Goal: Contribute content: Contribute content

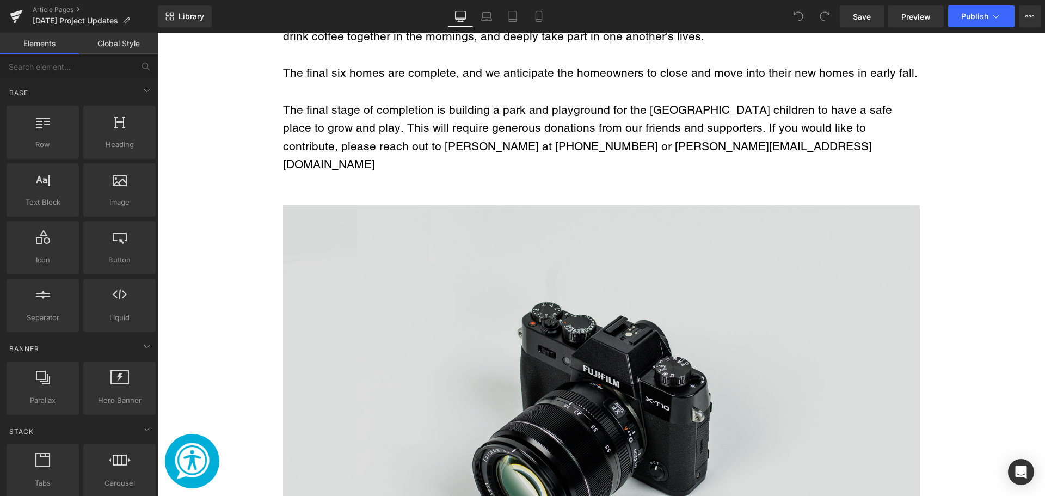
scroll to position [1143, 0]
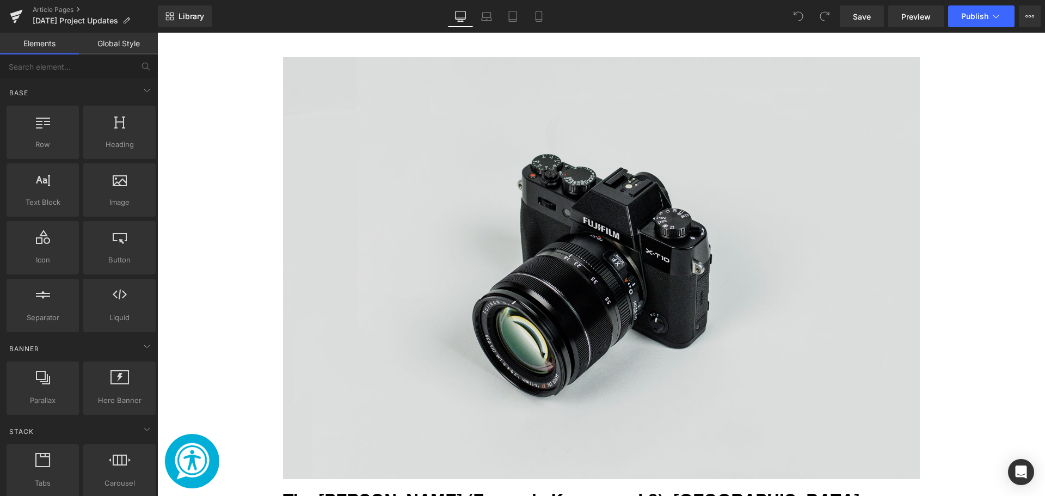
click at [505, 290] on img "Main content" at bounding box center [601, 268] width 637 height 422
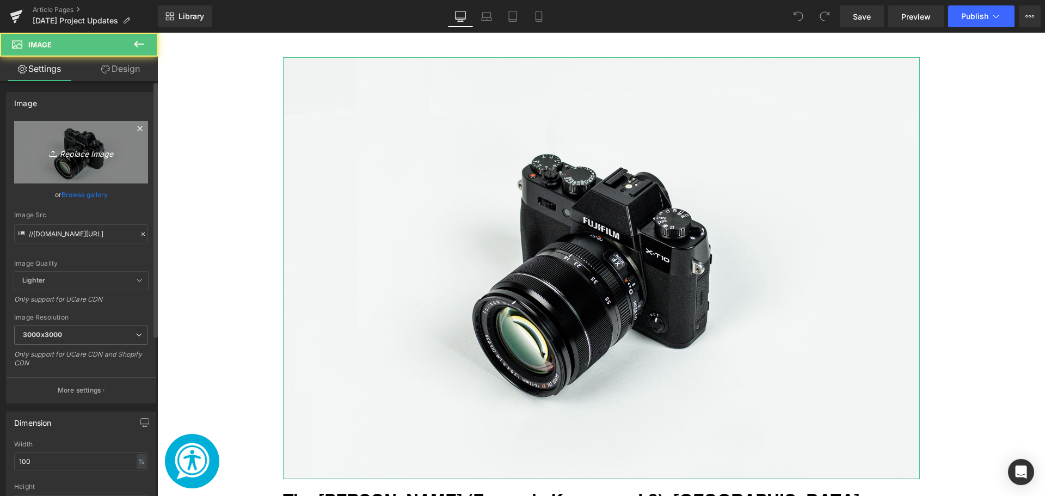
click at [89, 157] on icon "Replace Image" at bounding box center [81, 152] width 87 height 14
type input "C:\fakepath\Welcome Home! (40).png"
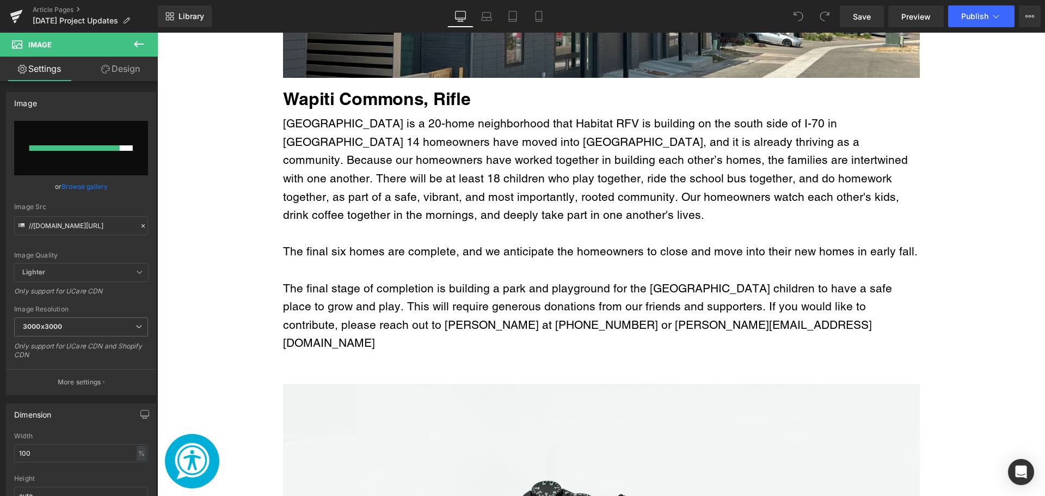
scroll to position [490, 0]
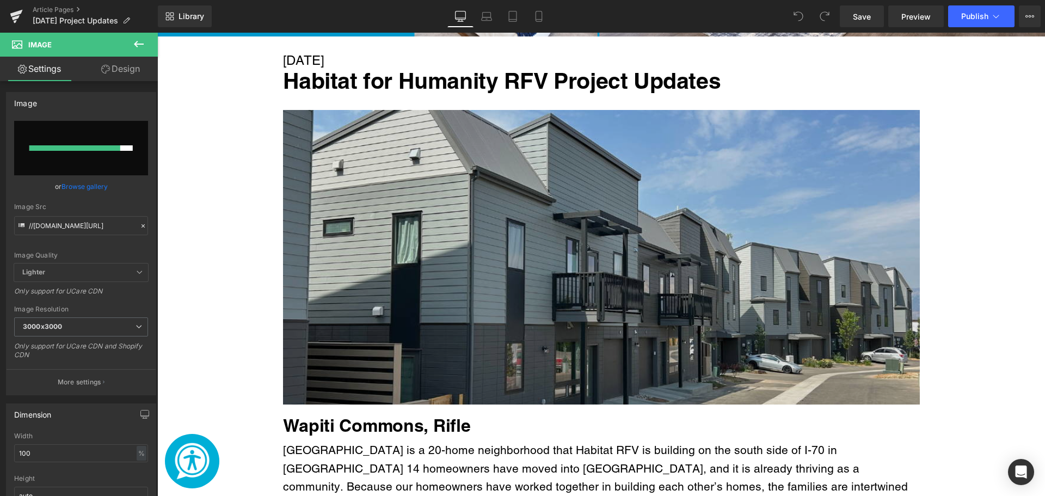
click at [451, 239] on img "Main content" at bounding box center [601, 257] width 637 height 295
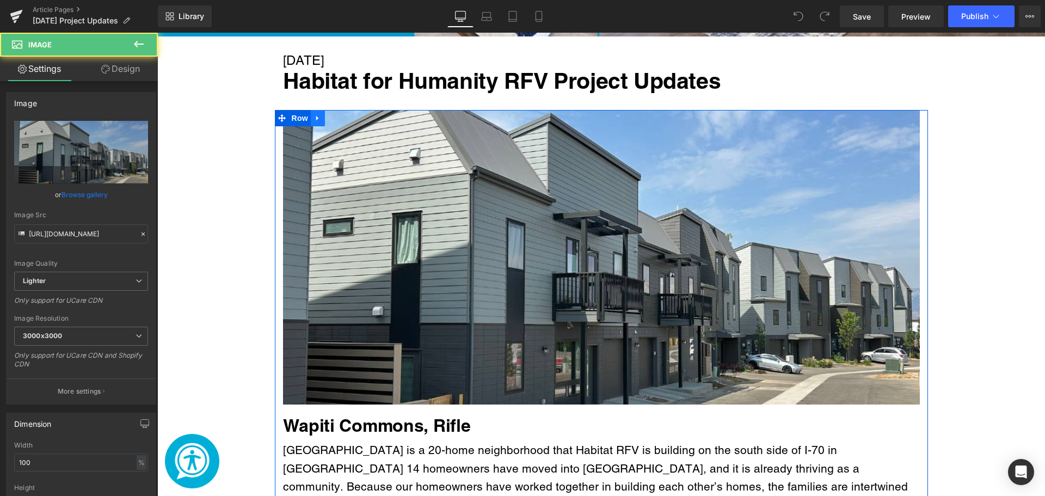
click at [314, 118] on icon "Main content" at bounding box center [318, 118] width 8 height 8
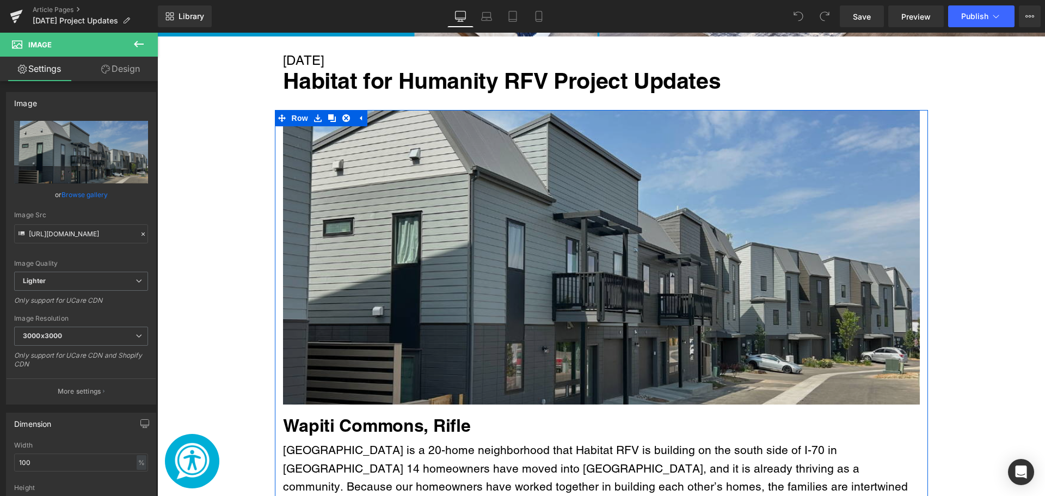
click at [327, 172] on img "Main content" at bounding box center [601, 257] width 637 height 295
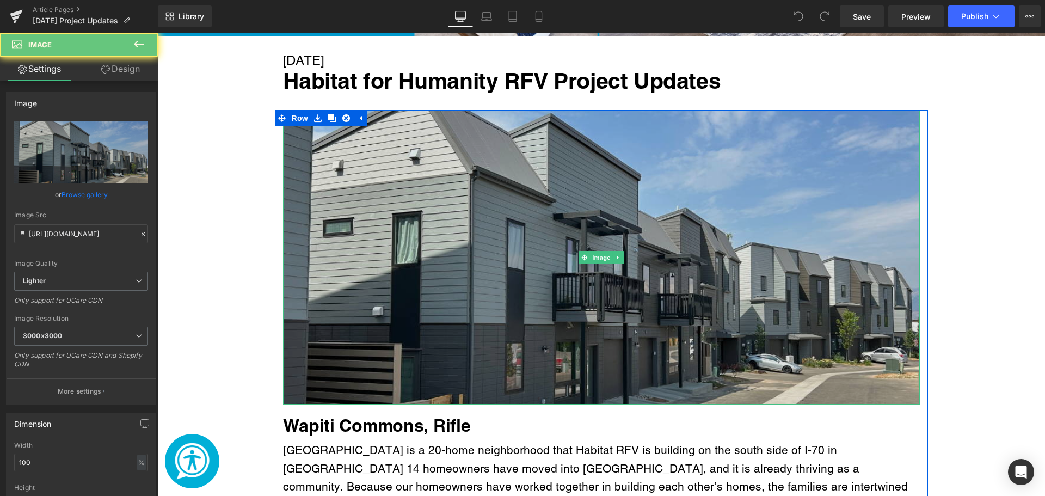
drag, startPoint x: 522, startPoint y: 246, endPoint x: 554, endPoint y: 313, distance: 74.0
click at [523, 248] on img "Main content" at bounding box center [601, 257] width 637 height 295
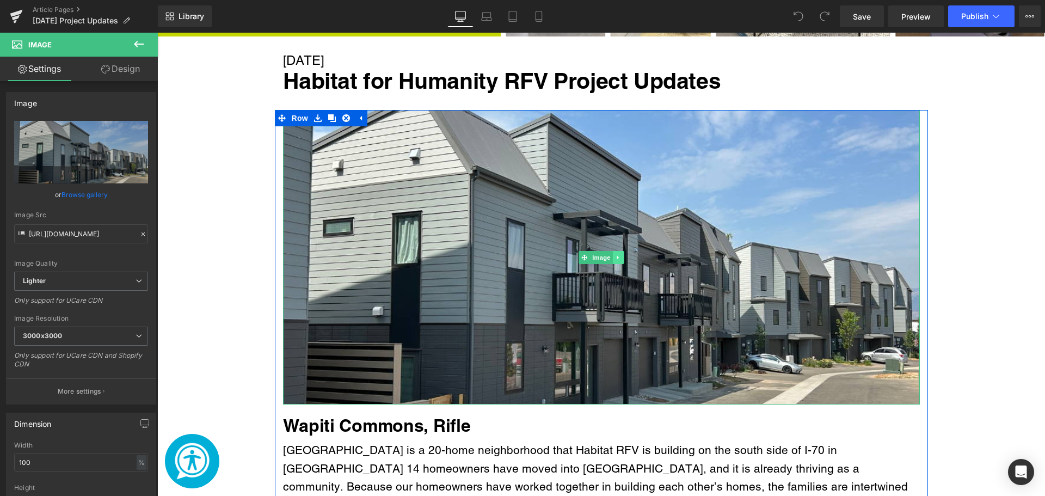
click at [615, 255] on icon "Main content" at bounding box center [618, 257] width 6 height 7
click at [610, 255] on icon "Main content" at bounding box center [613, 257] width 6 height 6
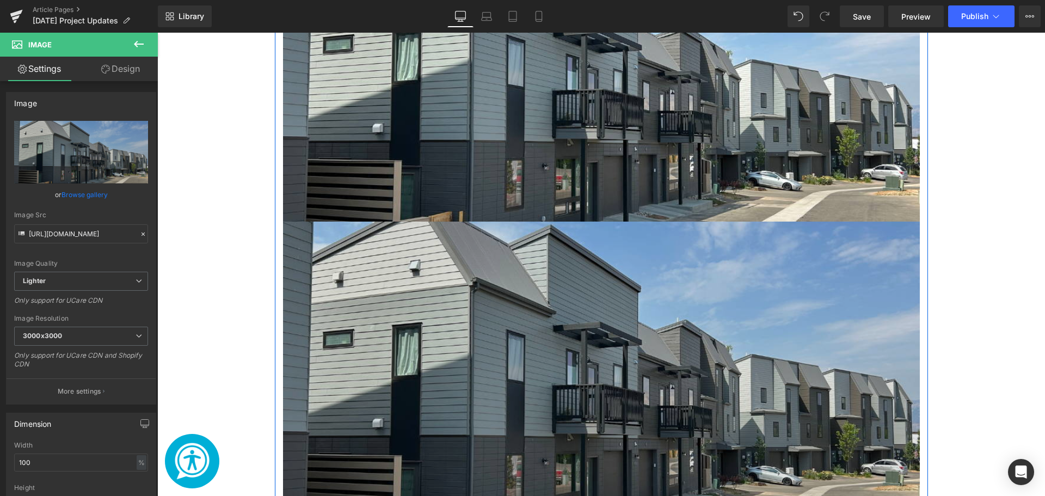
click at [452, 342] on img "Main content" at bounding box center [601, 369] width 637 height 295
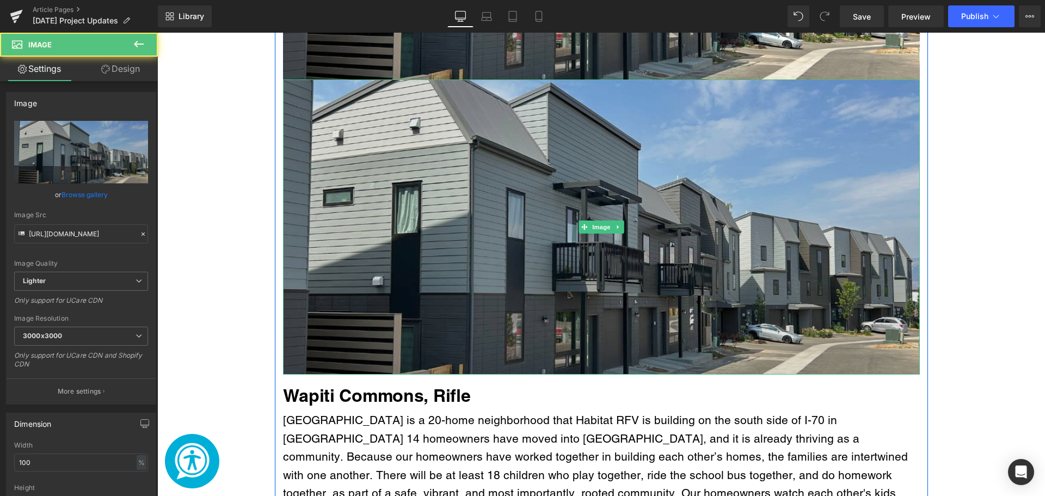
scroll to position [818, 0]
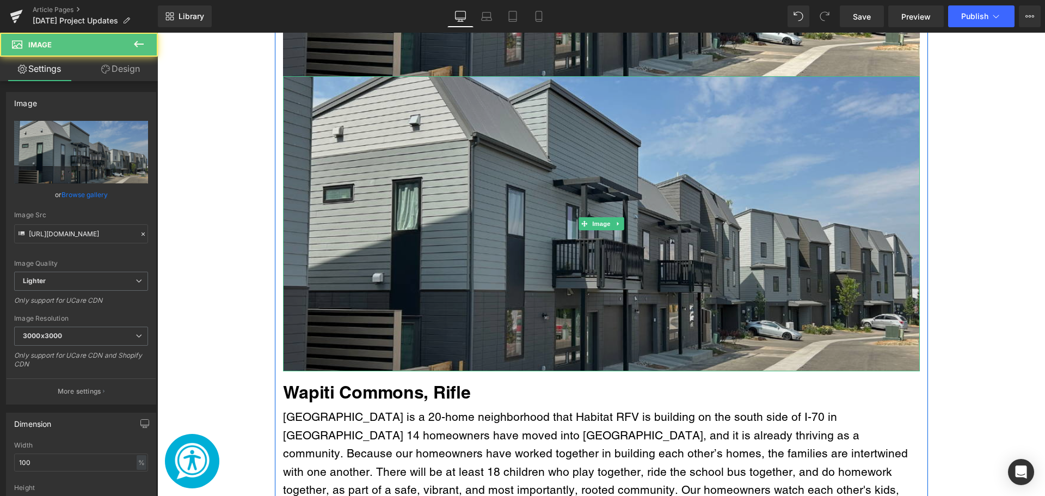
click at [323, 249] on img "Main content" at bounding box center [601, 223] width 637 height 295
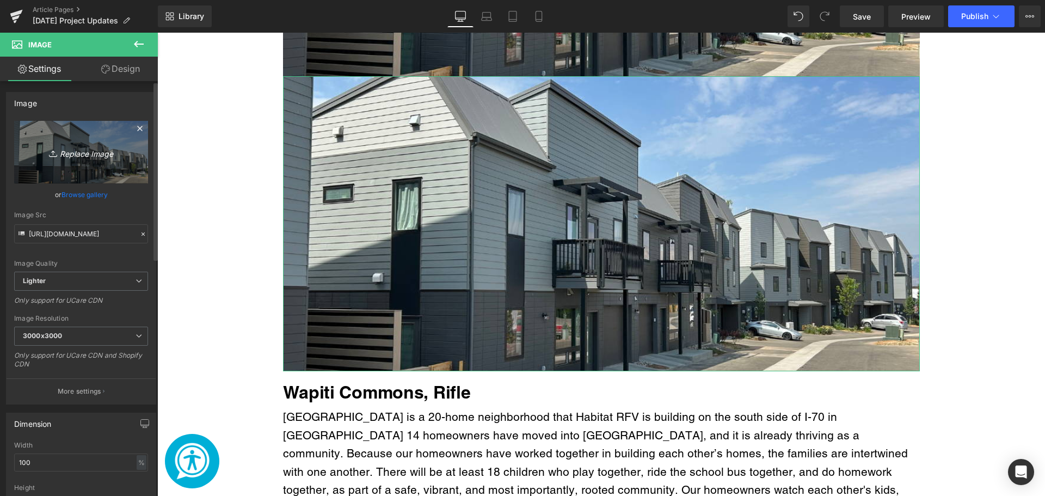
click at [56, 139] on link "Replace Image" at bounding box center [81, 152] width 134 height 63
type input "C:\fakepath\Welcome Home! (40).png"
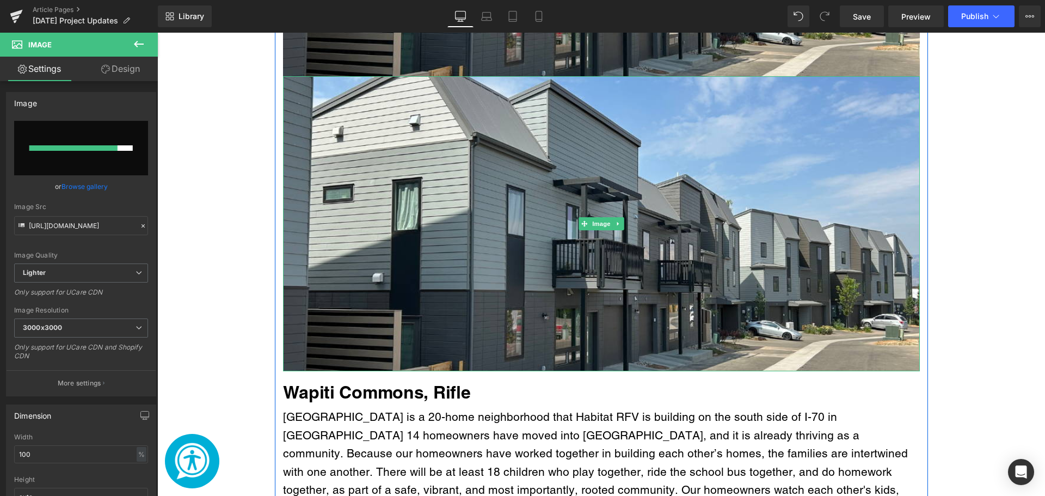
click at [617, 223] on icon "Main content" at bounding box center [618, 224] width 2 height 4
click at [621, 221] on icon "Main content" at bounding box center [624, 224] width 6 height 7
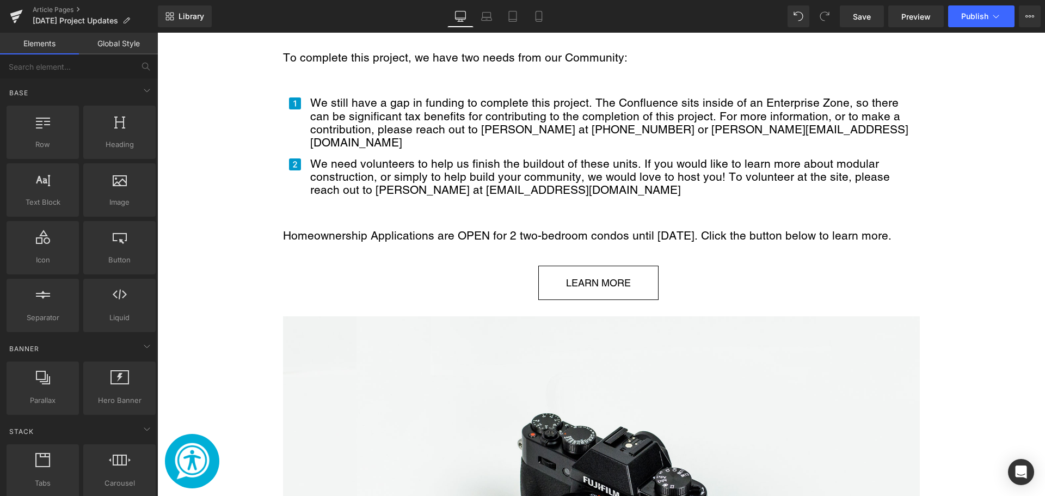
scroll to position [2833, 0]
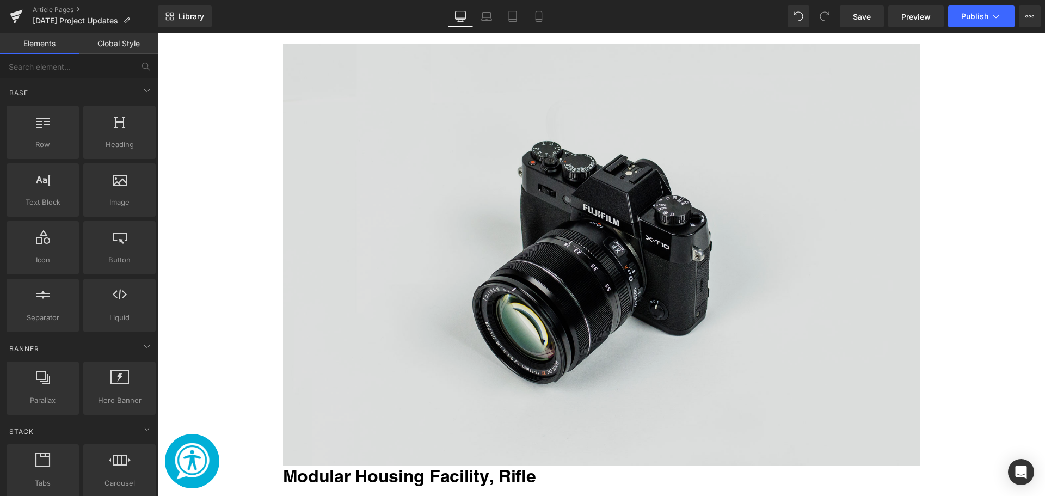
click at [570, 183] on img "Main content" at bounding box center [601, 255] width 637 height 422
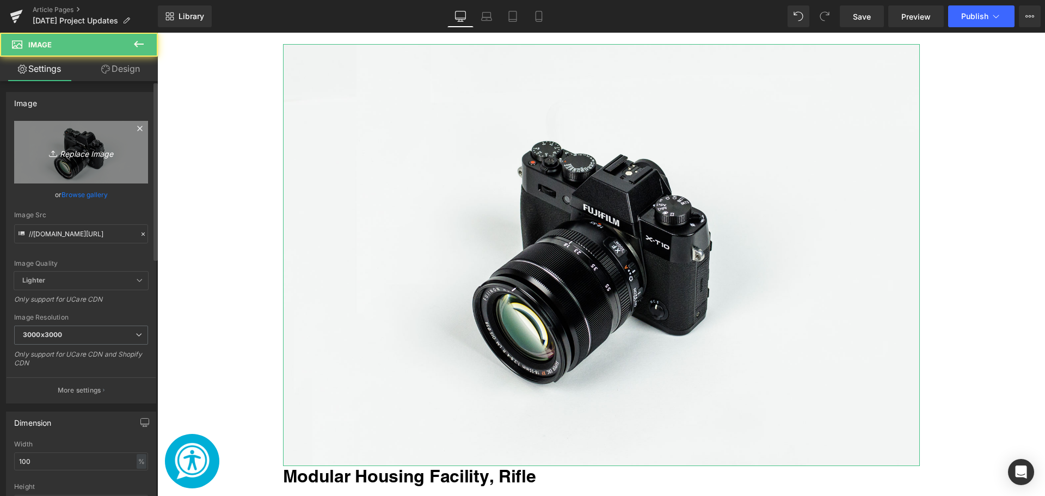
click at [137, 175] on link "Replace Image" at bounding box center [81, 152] width 134 height 63
type input "C:\fakepath\Welcome Home! (39).png"
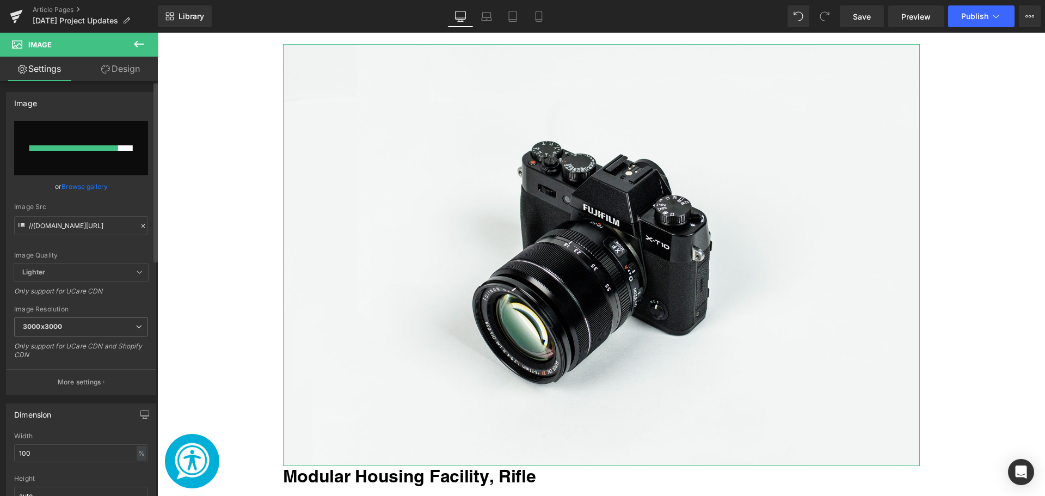
click at [87, 187] on link "Browse gallery" at bounding box center [85, 186] width 46 height 19
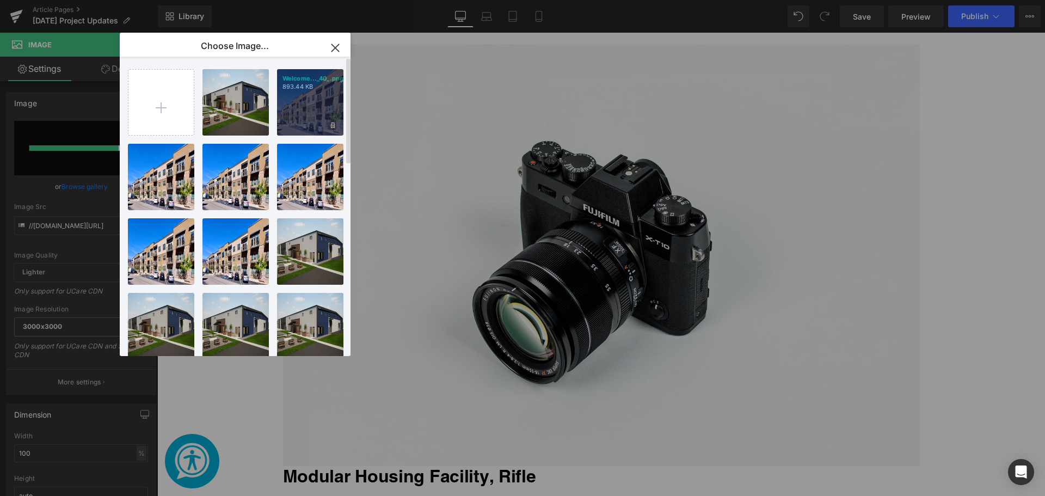
click at [293, 105] on div "Welcome..._40_.png 893.44 KB" at bounding box center [310, 102] width 66 height 66
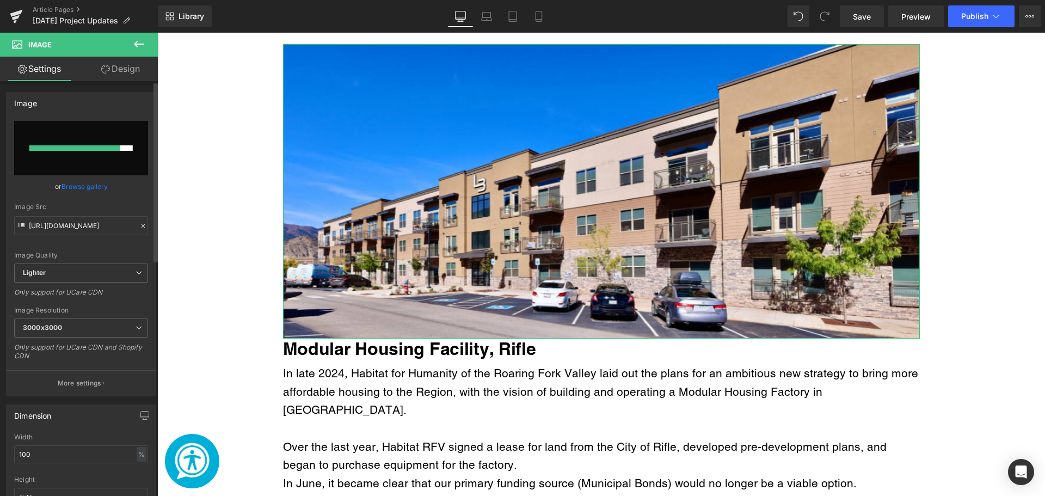
click at [88, 187] on link "Browse gallery" at bounding box center [85, 186] width 46 height 19
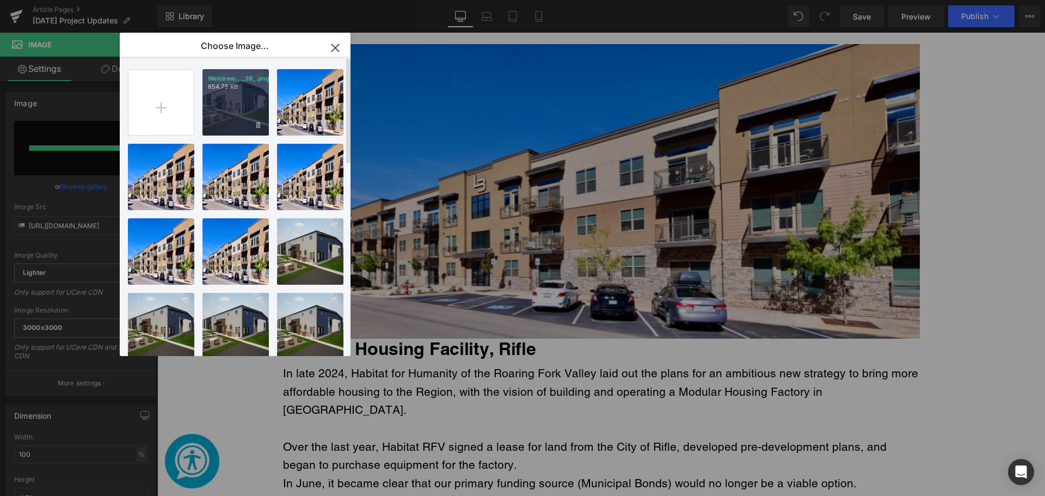
click at [266, 111] on div "Welcome..._39_.png 654.75 KB" at bounding box center [236, 102] width 66 height 66
type input "[URL][DOMAIN_NAME]"
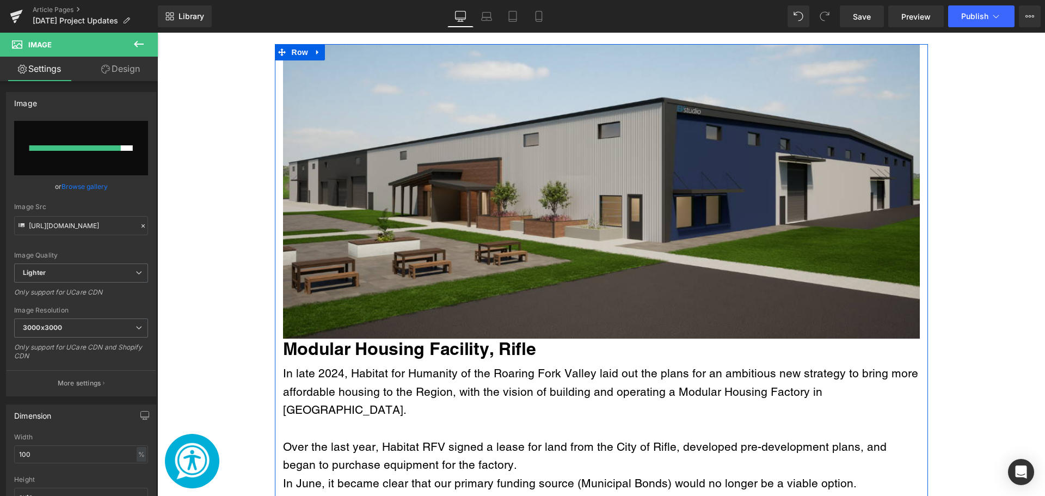
drag, startPoint x: 454, startPoint y: 346, endPoint x: 459, endPoint y: 345, distance: 5.6
click at [459, 419] on div "To enrich screen reader interactions, please activate Accessibility in Grammarl…" at bounding box center [601, 428] width 637 height 19
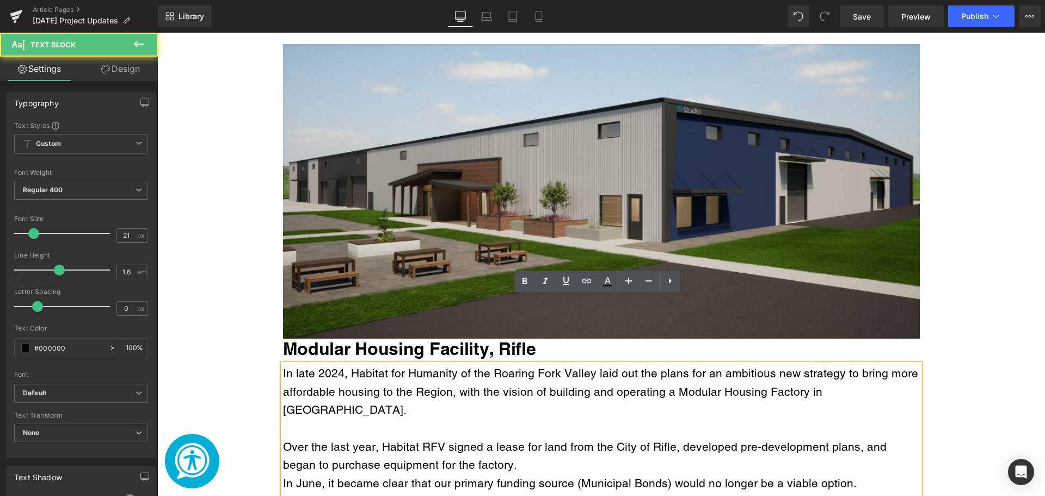
click at [283, 339] on div "Modular Housing Facility, Rifle Heading" at bounding box center [601, 349] width 637 height 20
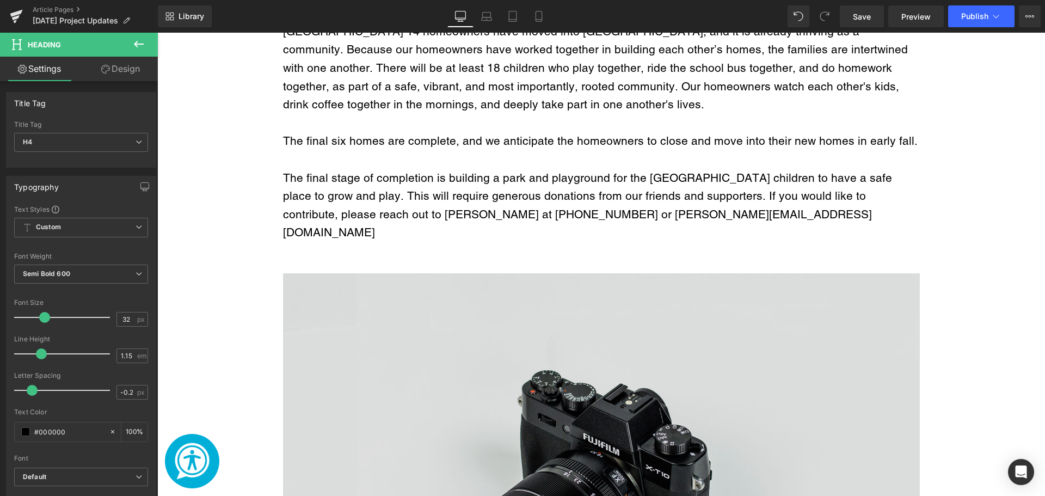
scroll to position [1199, 0]
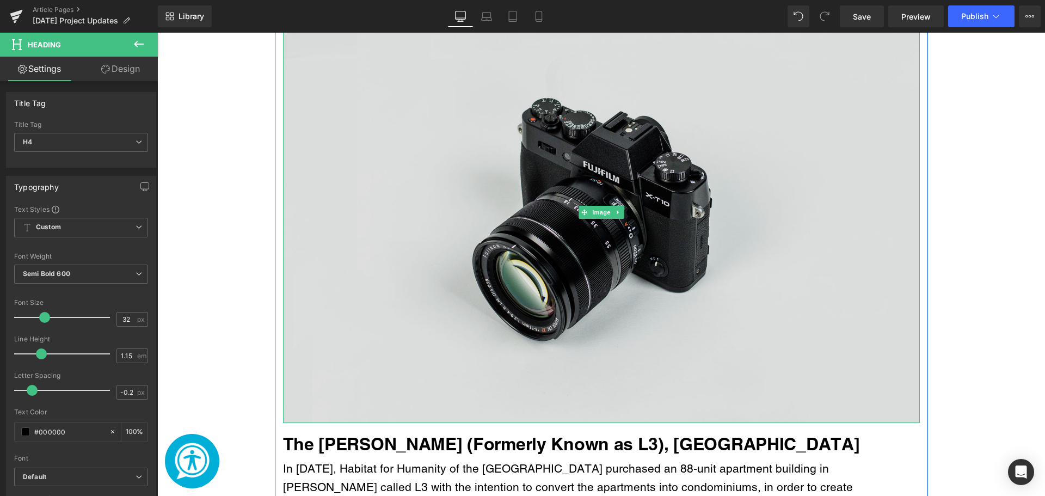
click at [372, 256] on img "Main content" at bounding box center [601, 212] width 637 height 422
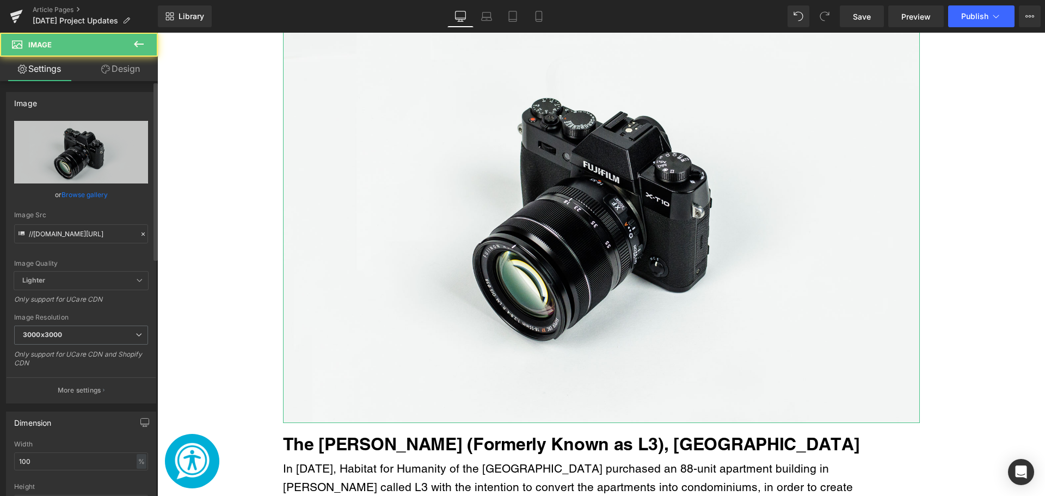
click at [90, 192] on link "Browse gallery" at bounding box center [85, 194] width 46 height 19
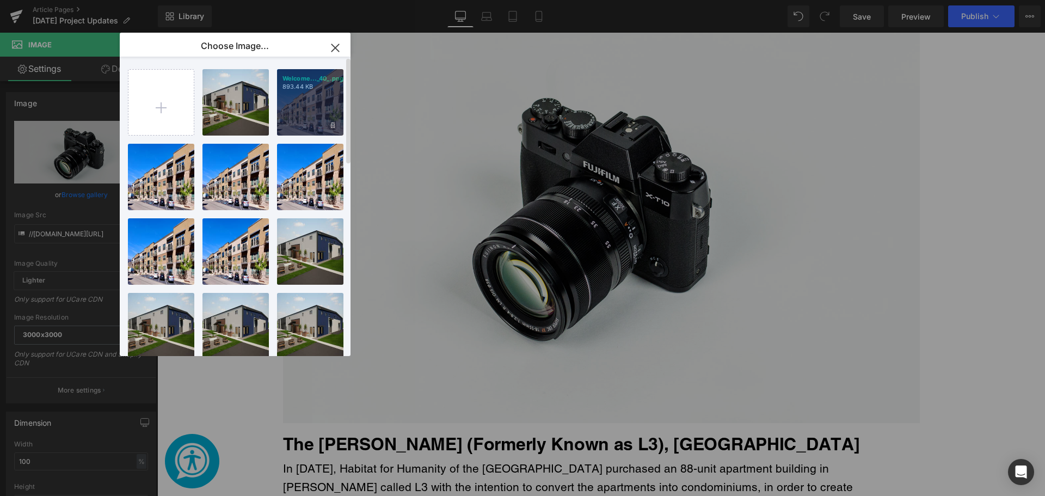
click at [311, 126] on div "Welcome..._40_.png 893.44 KB" at bounding box center [310, 102] width 66 height 66
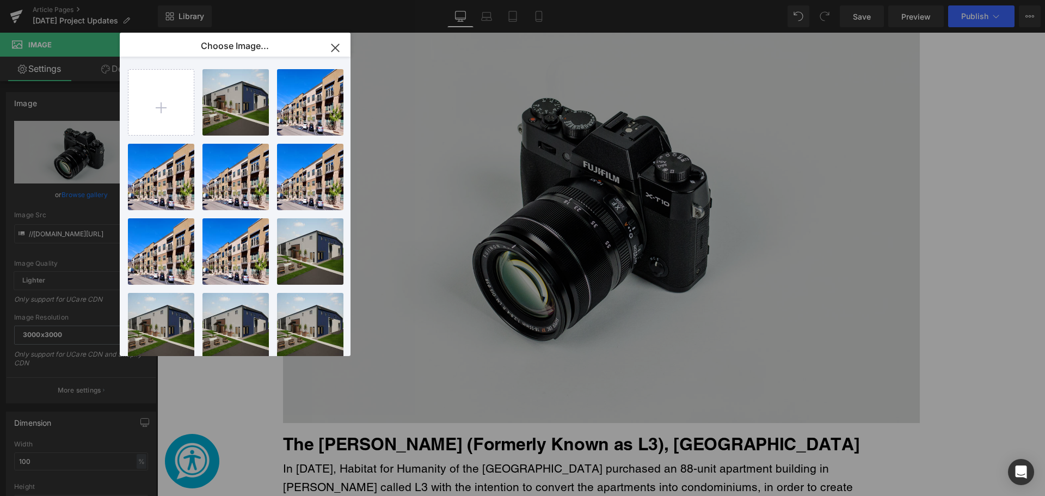
type input "[URL][DOMAIN_NAME]"
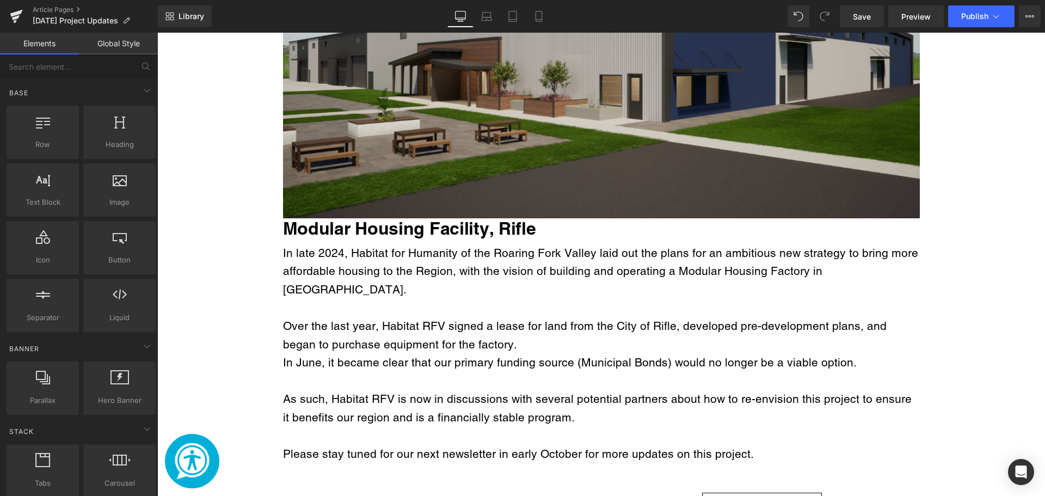
scroll to position [2942, 0]
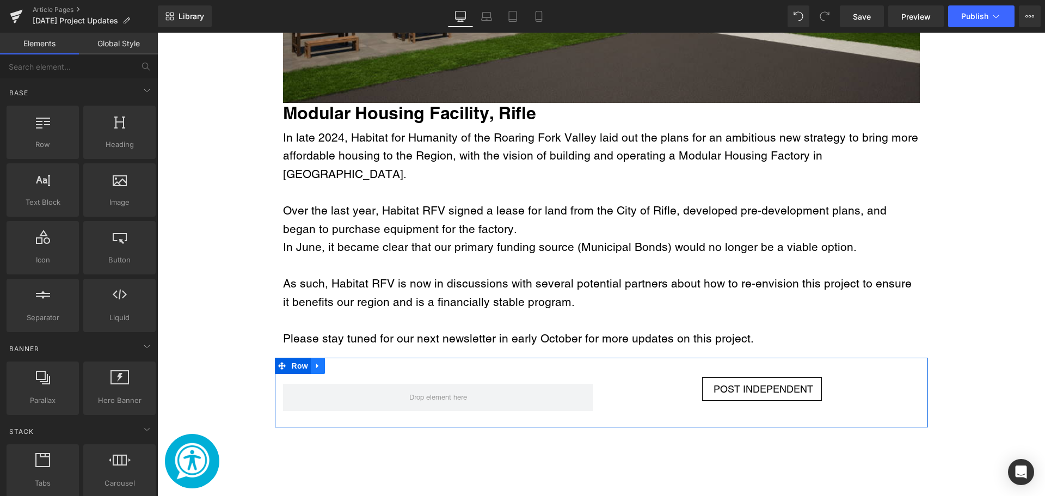
click at [319, 358] on link "Main content" at bounding box center [318, 366] width 14 height 16
click at [342, 362] on icon "Main content" at bounding box center [346, 366] width 8 height 8
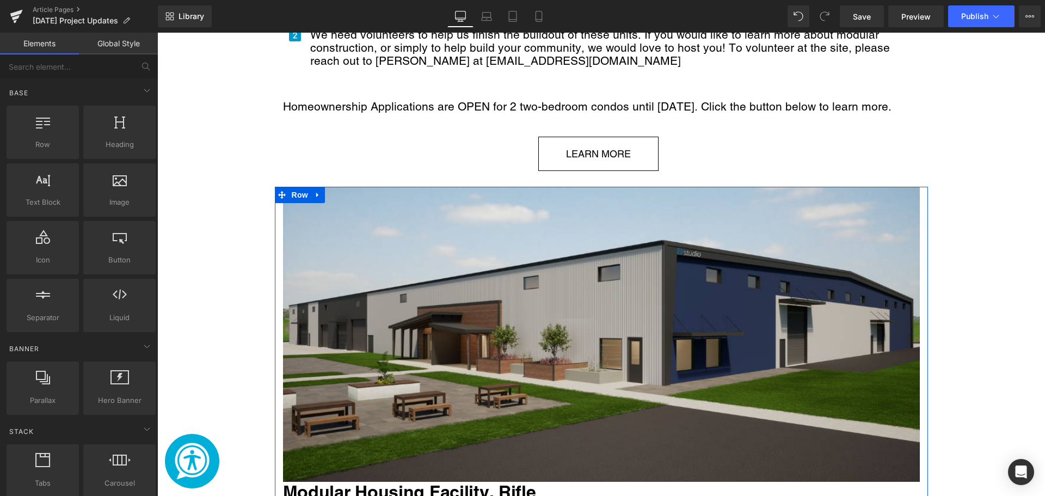
scroll to position [2724, 0]
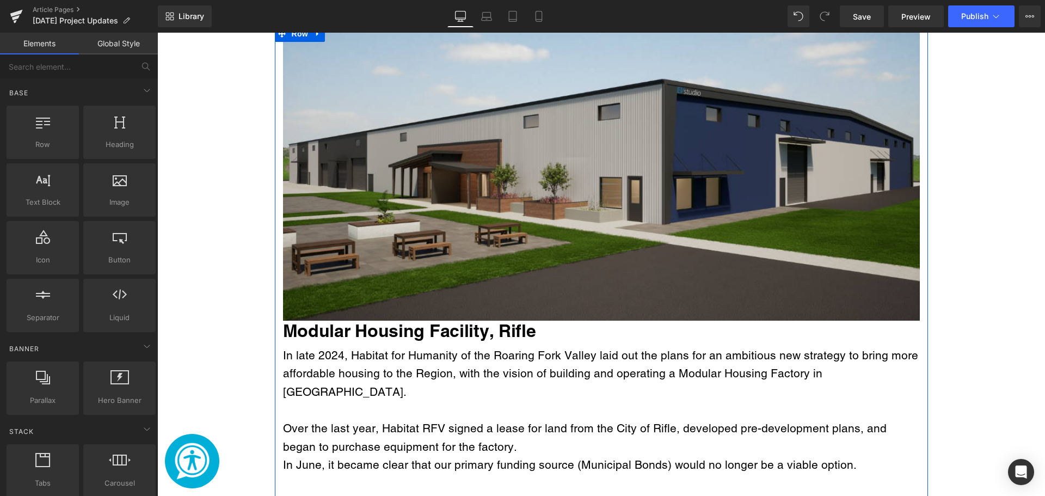
click at [332, 321] on div "Modular Housing Facility, Rifle Heading" at bounding box center [601, 331] width 637 height 20
